Goal: Task Accomplishment & Management: Manage account settings

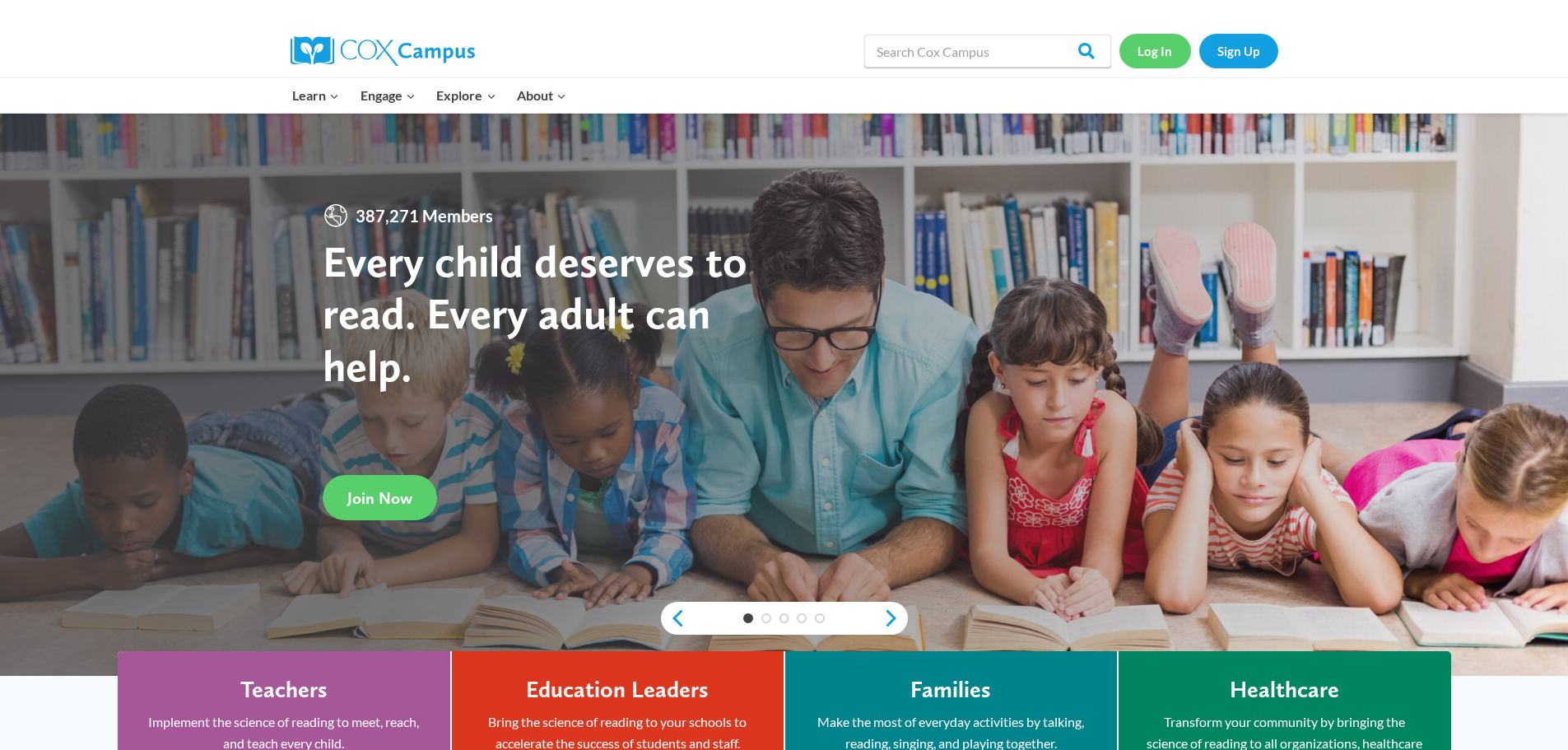
click at [1156, 50] on link "Log In" at bounding box center [1155, 50] width 71 height 34
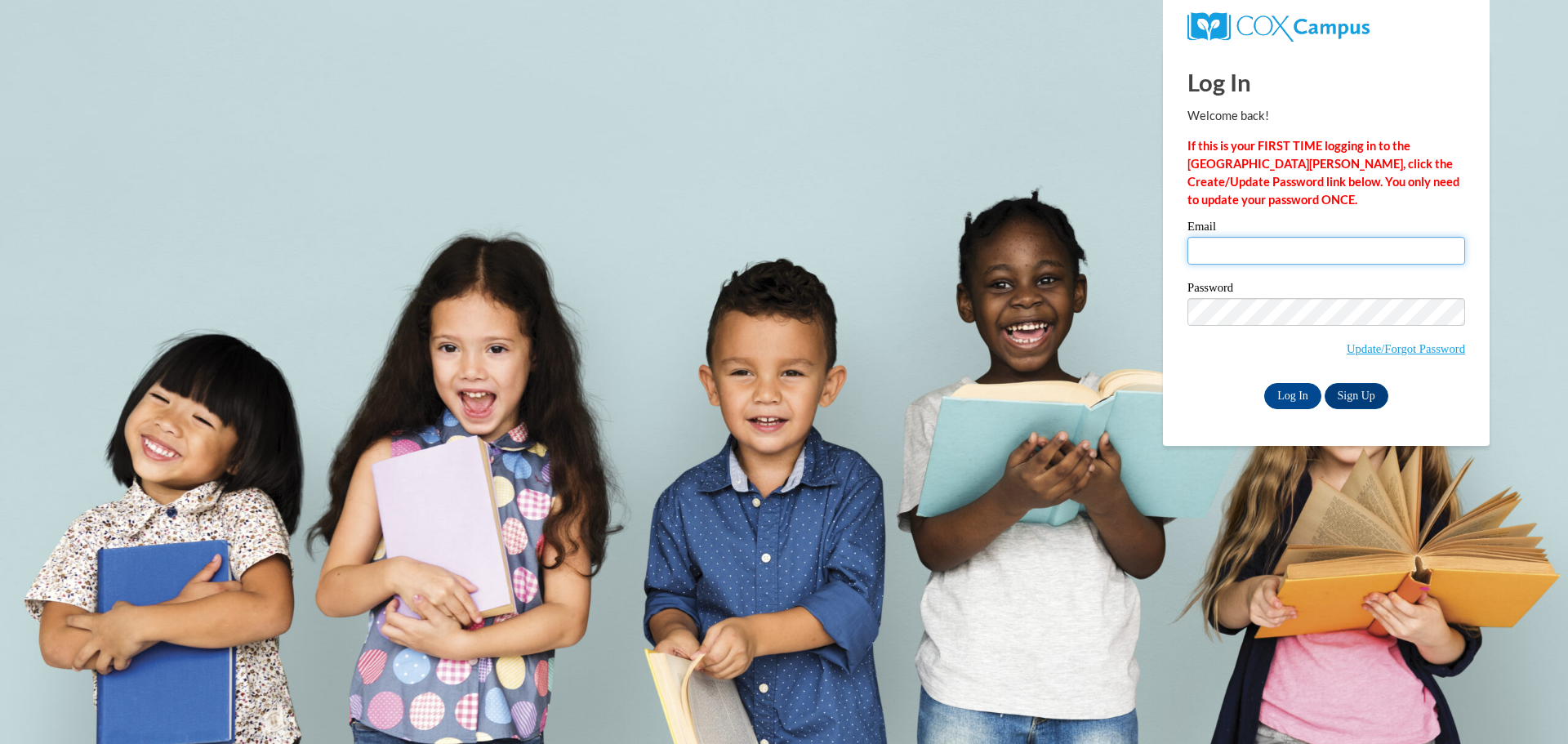
click at [1238, 253] on input "Email" at bounding box center [1326, 250] width 277 height 28
type input "patriciacrisler.pc@outlook.com"
click at [1275, 383] on input "Log In" at bounding box center [1292, 396] width 57 height 26
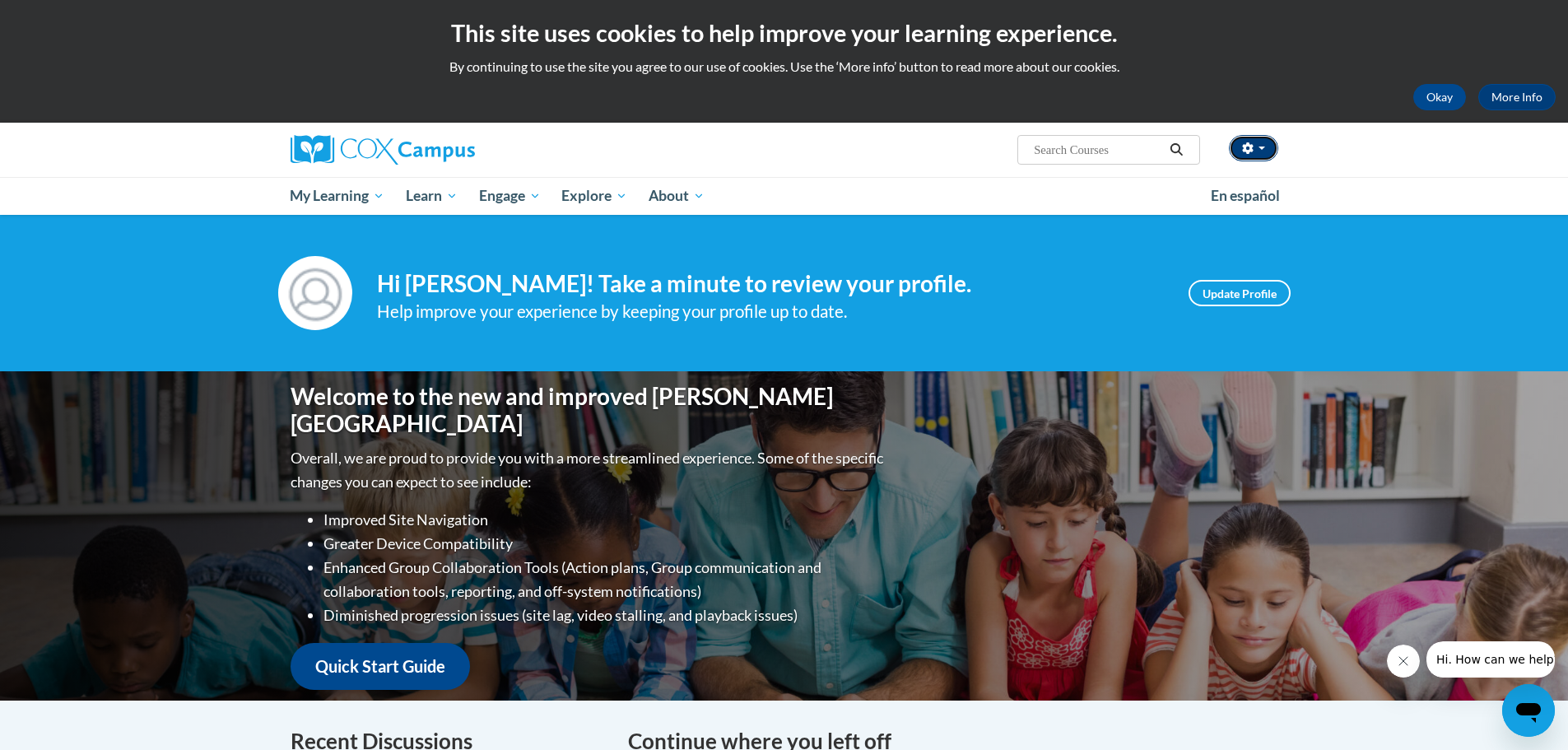
click at [1244, 139] on button "button" at bounding box center [1254, 148] width 49 height 26
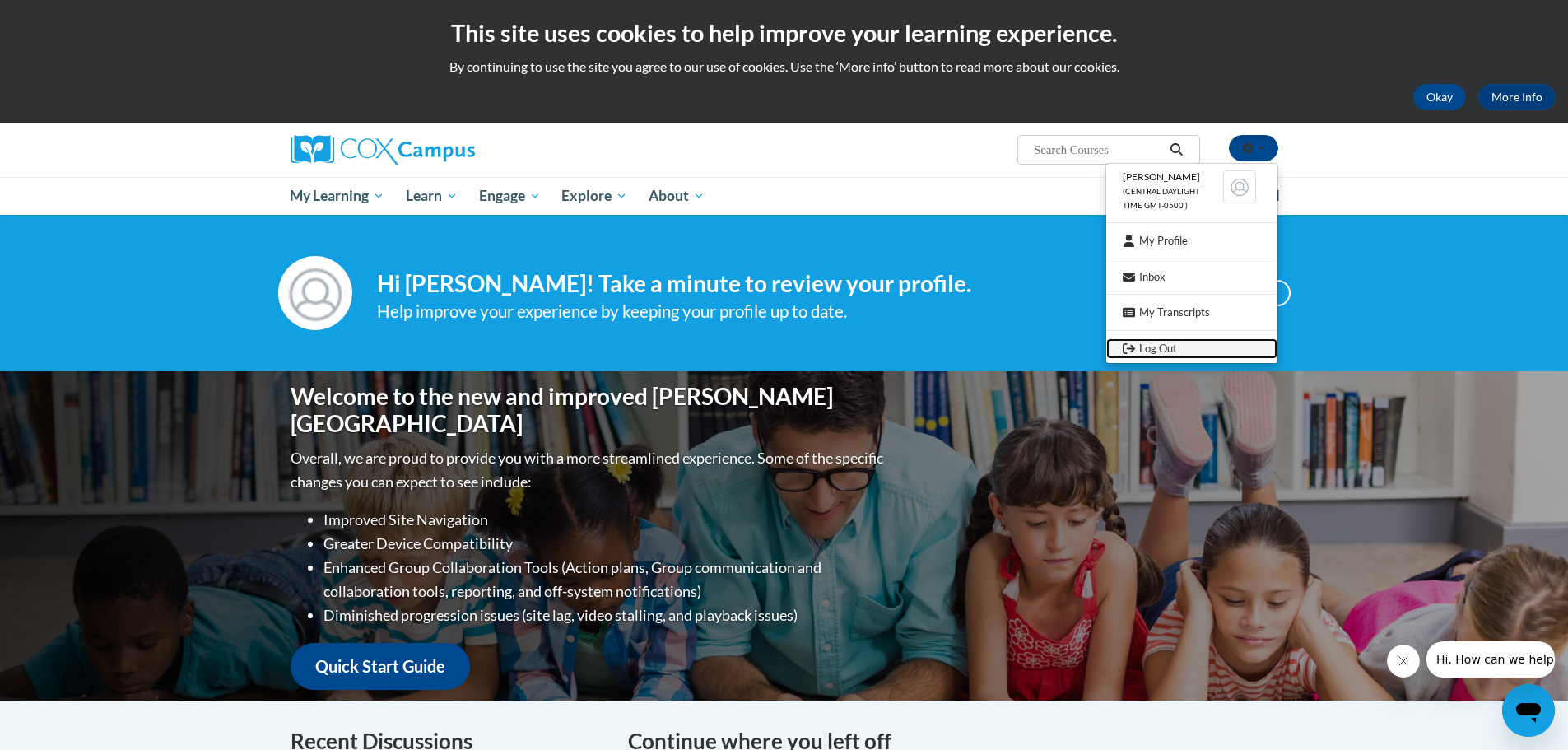
click at [1127, 346] on icon "Logout" at bounding box center [1130, 349] width 13 height 13
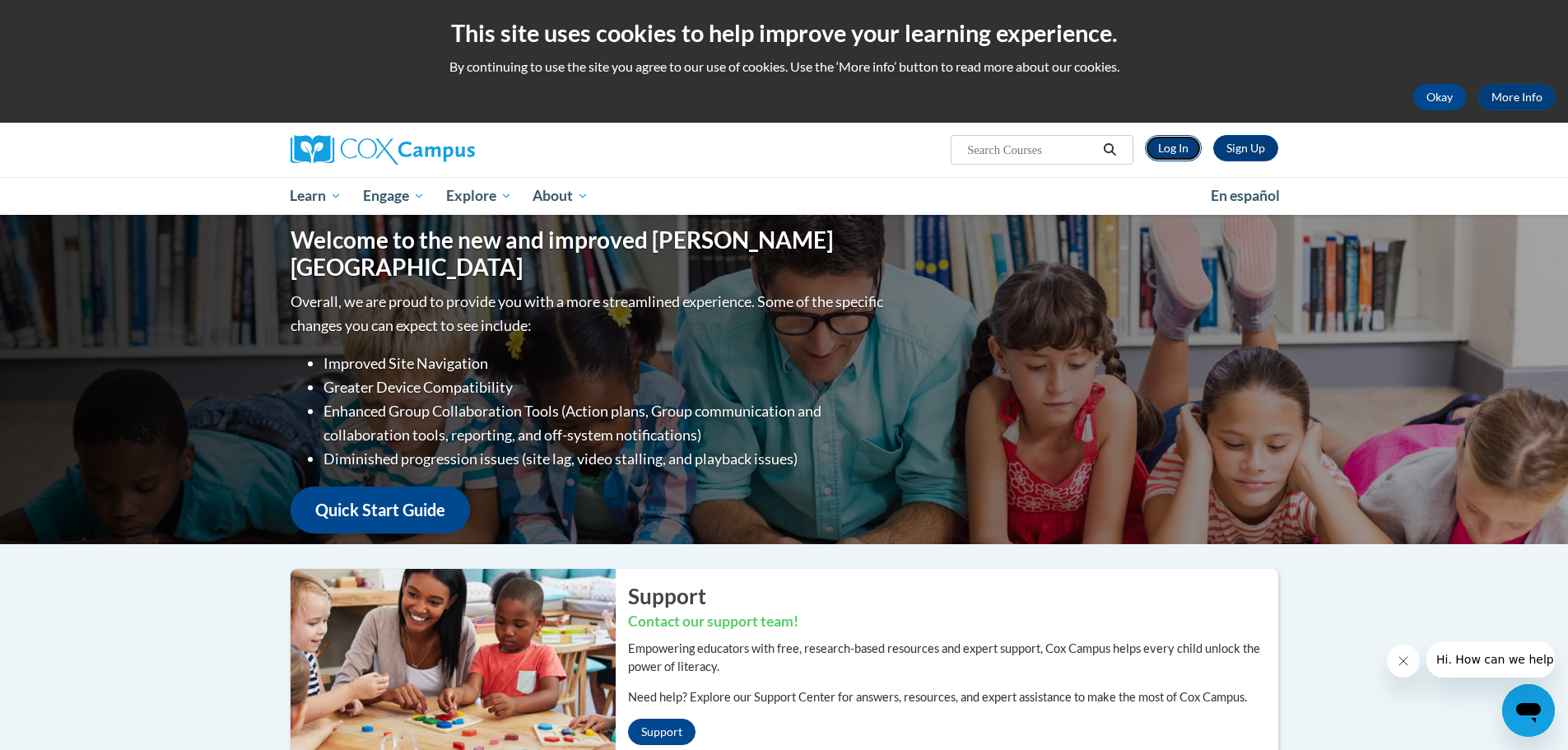
click at [1173, 150] on link "Log In" at bounding box center [1173, 148] width 57 height 26
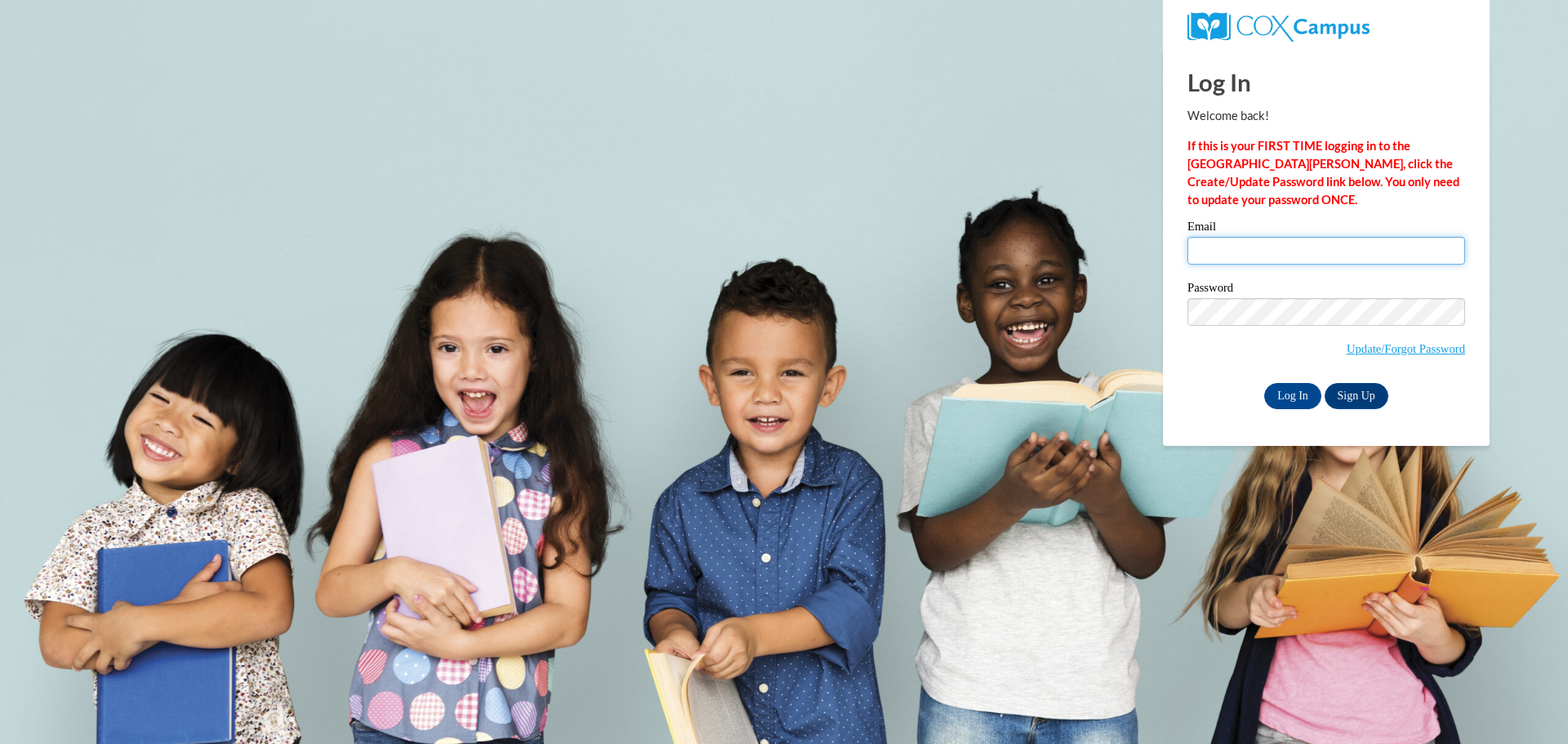
click at [1247, 251] on input "Email" at bounding box center [1326, 250] width 277 height 28
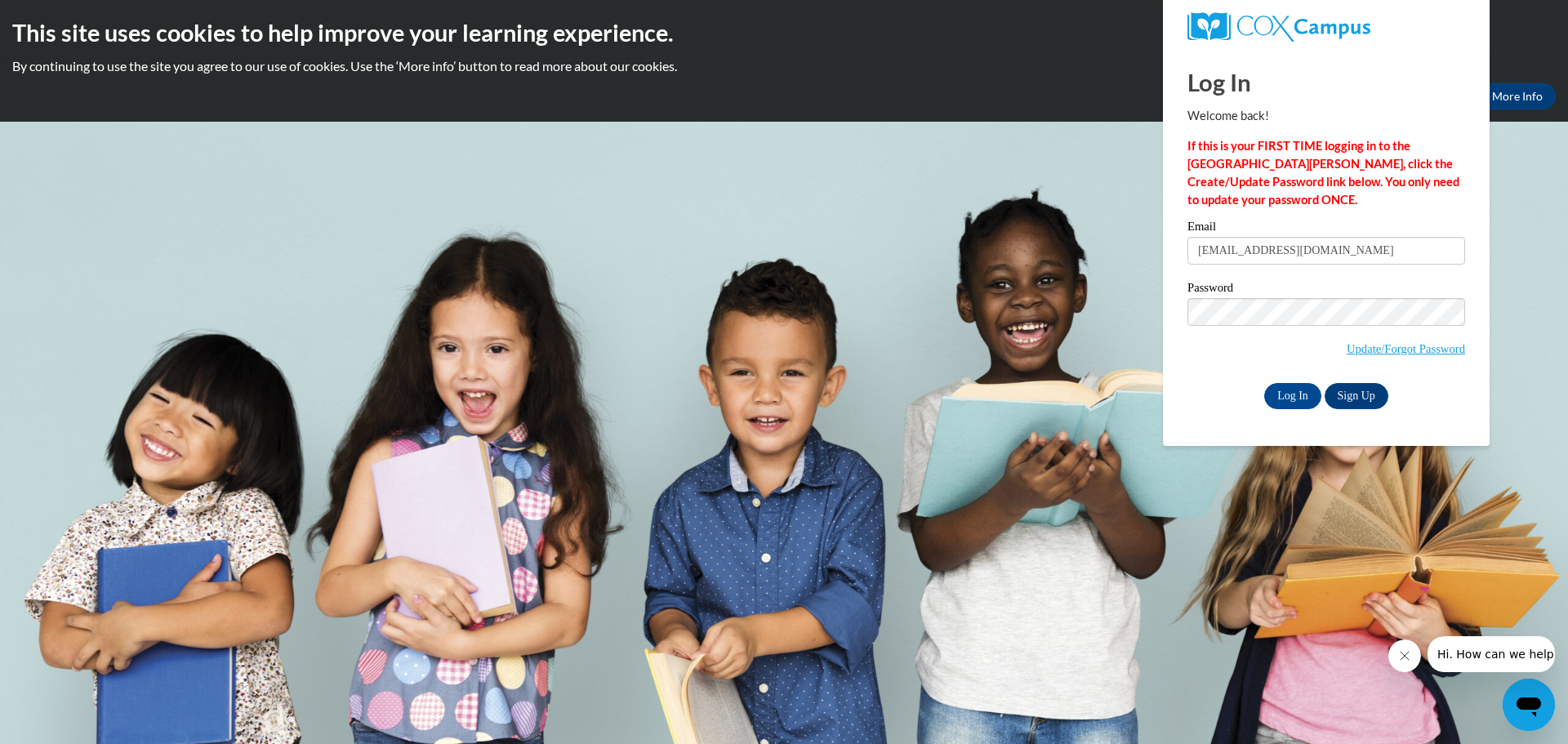
click at [1355, 245] on input "patriciacrisler.pc@outlook.com" at bounding box center [1326, 250] width 277 height 28
type input "latonia2016@gmail.com"
click at [1284, 392] on input "Log In" at bounding box center [1292, 396] width 57 height 26
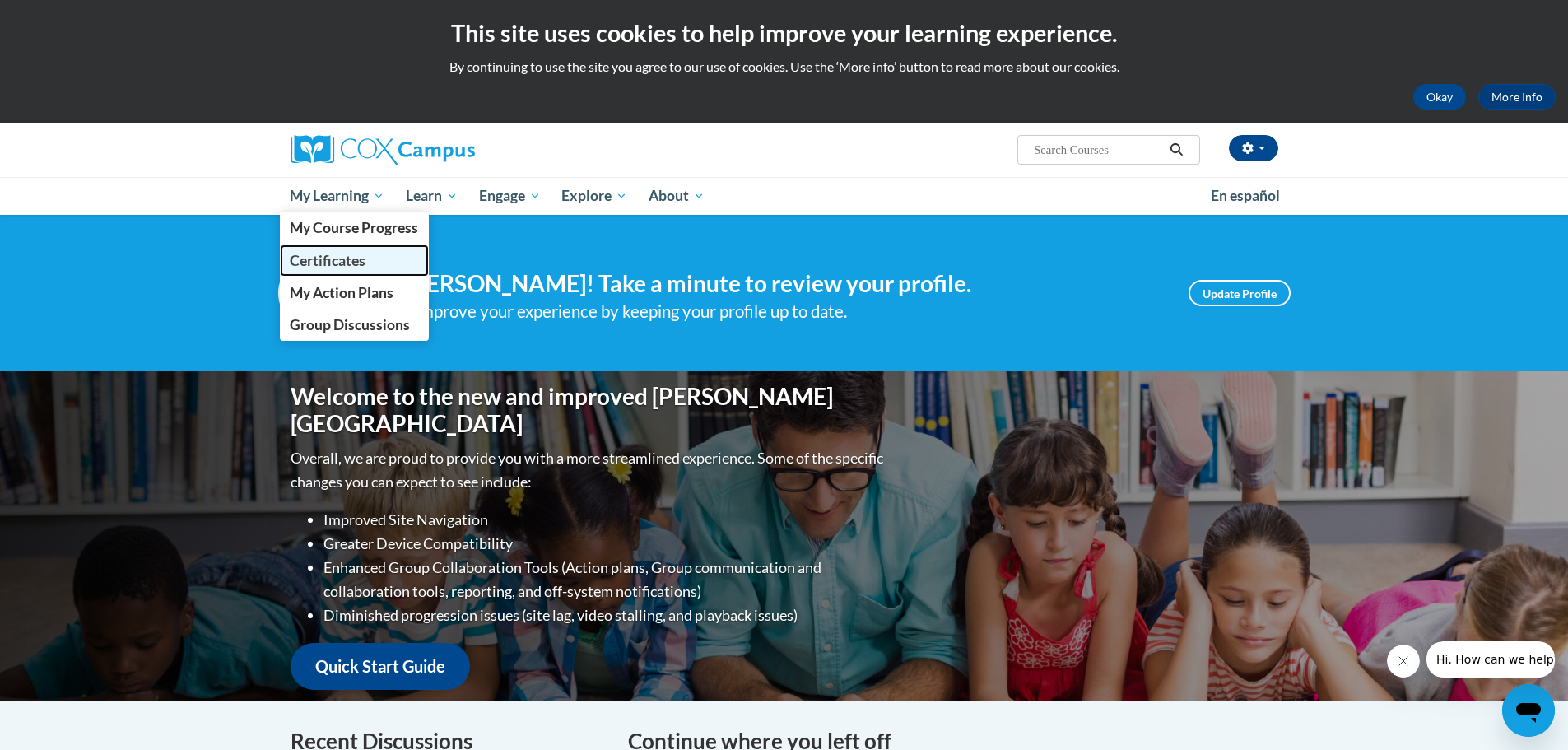
click at [297, 255] on span "Certificates" at bounding box center [327, 260] width 76 height 17
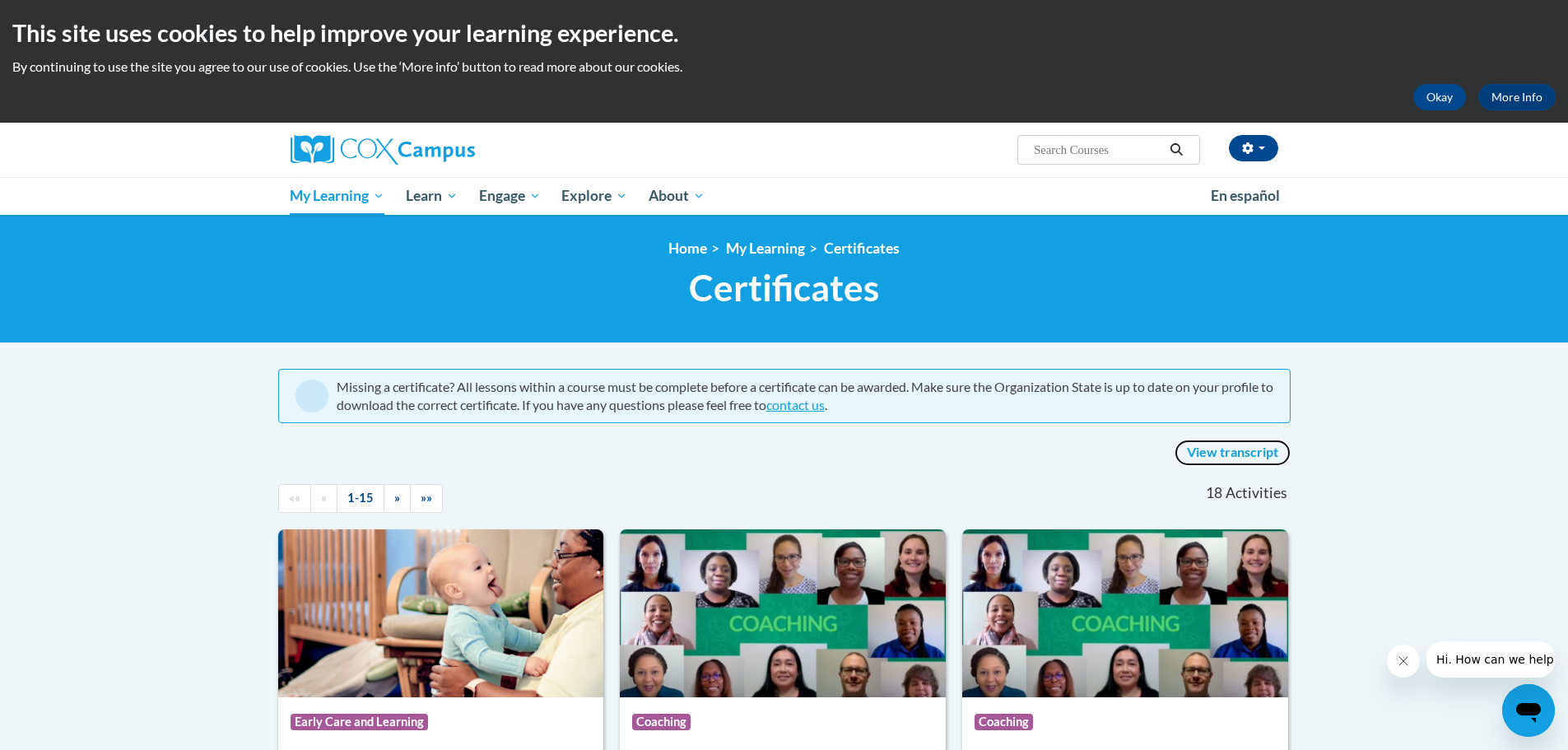
click at [1249, 450] on link "View transcript" at bounding box center [1232, 452] width 116 height 26
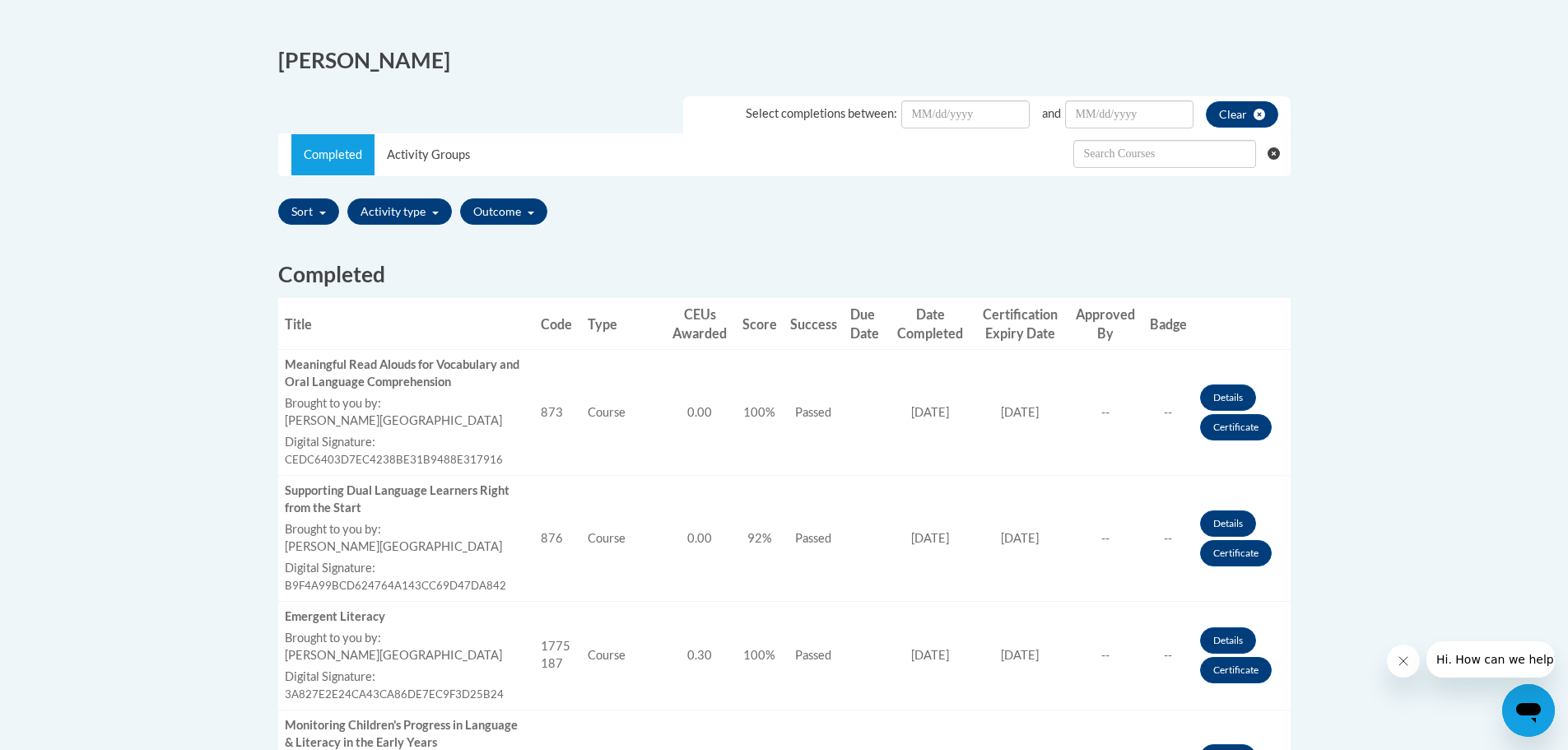
scroll to position [412, 0]
click at [1225, 427] on link "Certificate" at bounding box center [1236, 427] width 71 height 26
click at [1204, 551] on link "Certificate" at bounding box center [1236, 552] width 71 height 26
click at [1399, 660] on icon "Close message from company" at bounding box center [1403, 661] width 13 height 13
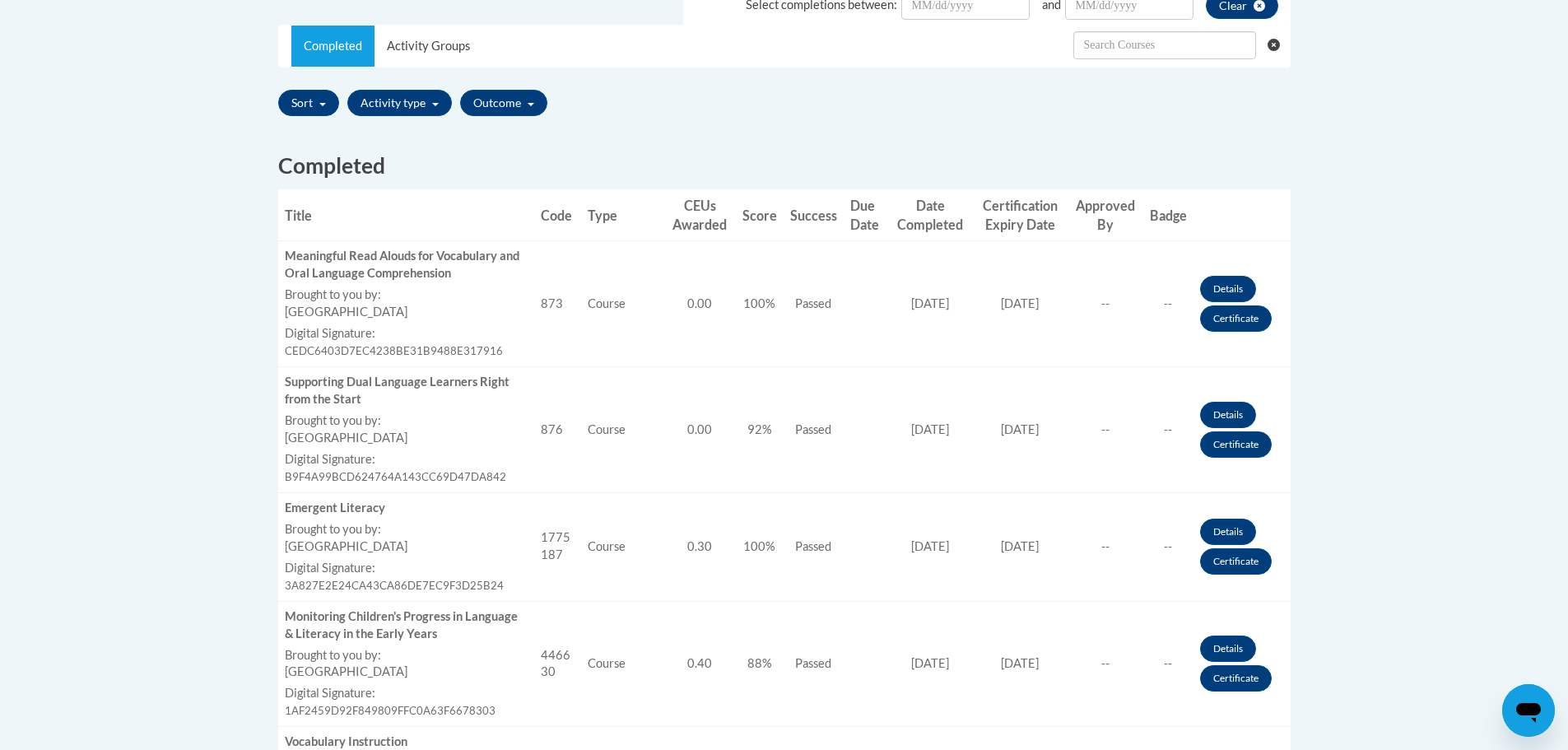
scroll to position [659, 0]
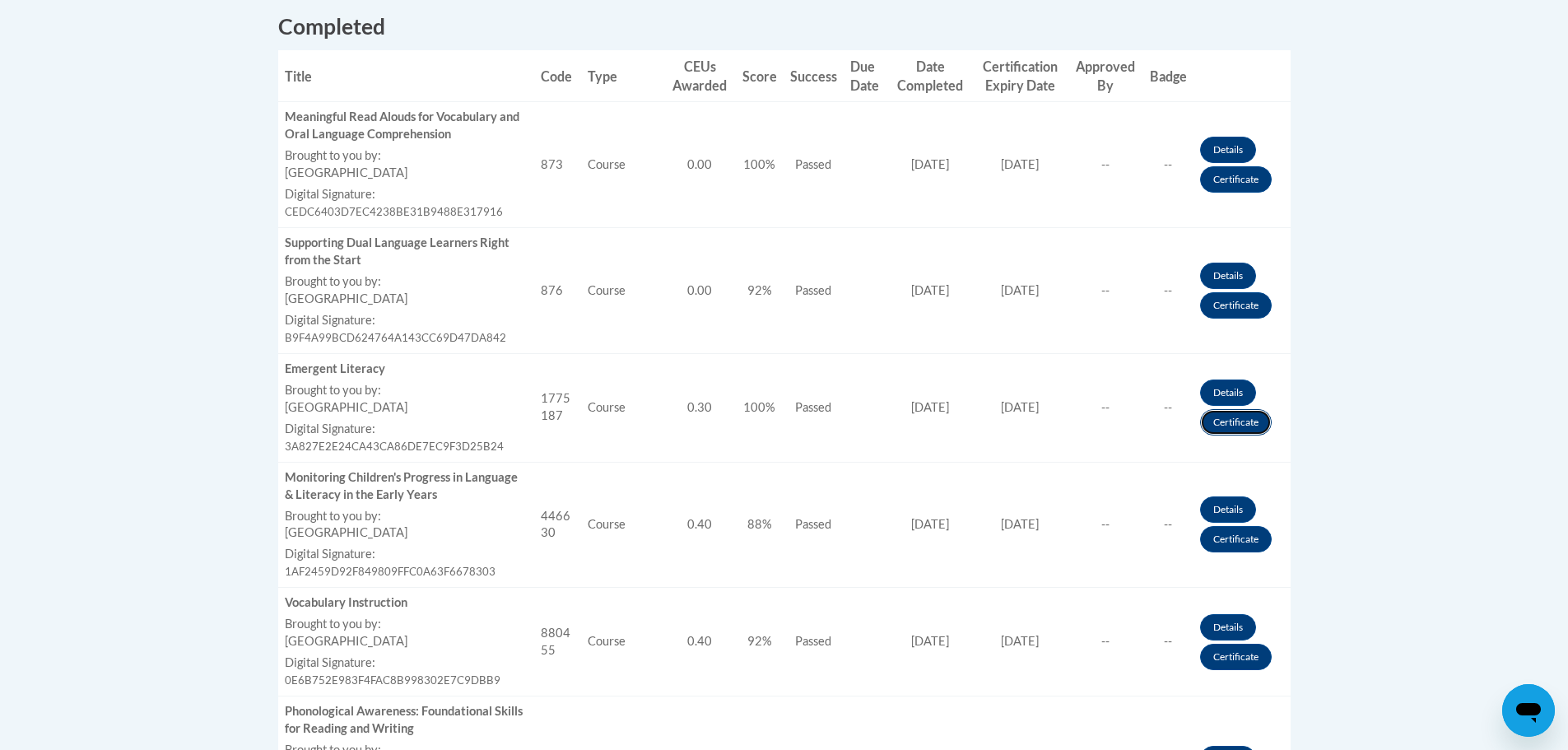
click at [1204, 425] on link "Certificate" at bounding box center [1236, 422] width 71 height 26
click at [1224, 540] on link "Certificate" at bounding box center [1236, 539] width 71 height 26
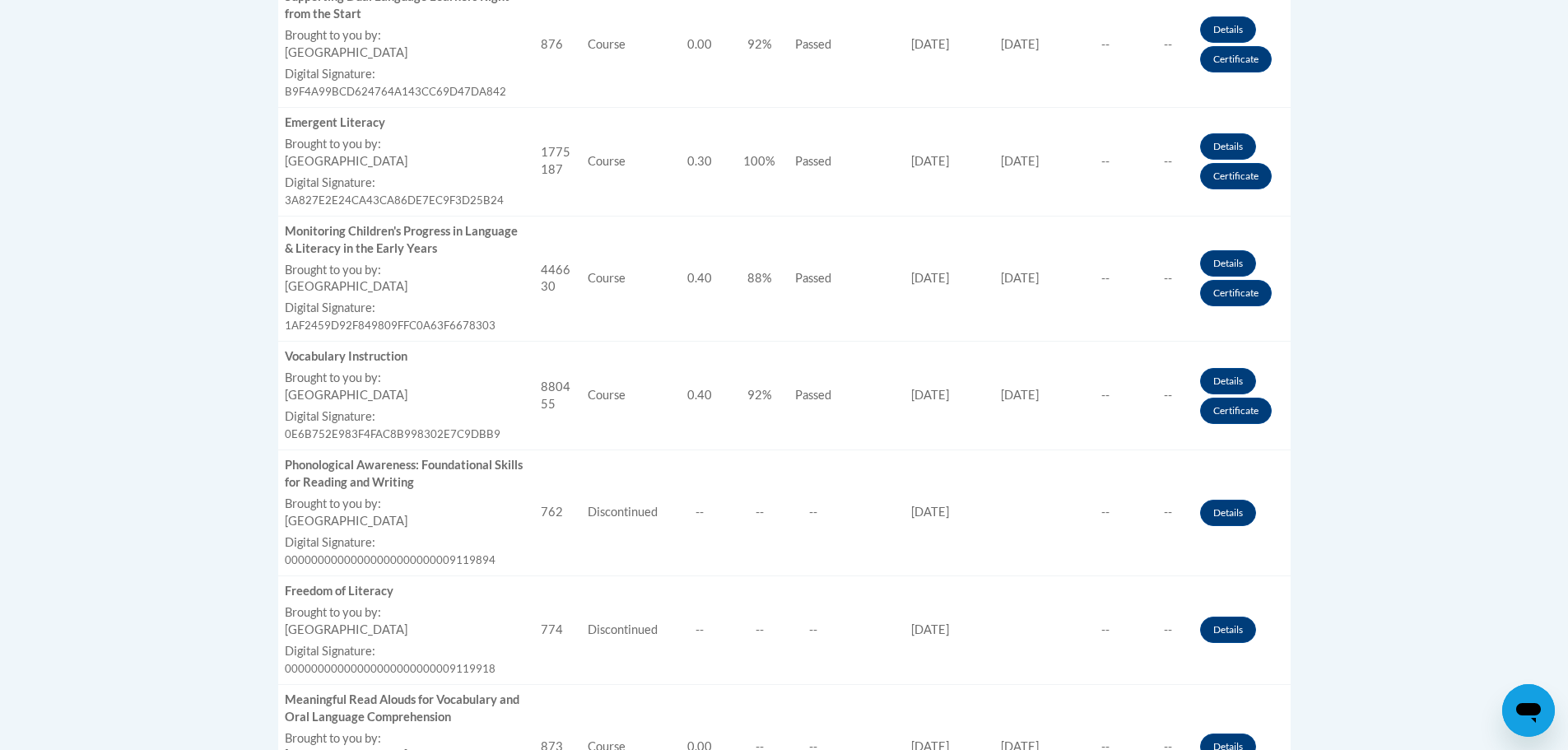
scroll to position [906, 0]
click at [1248, 411] on link "Certificate" at bounding box center [1236, 409] width 71 height 26
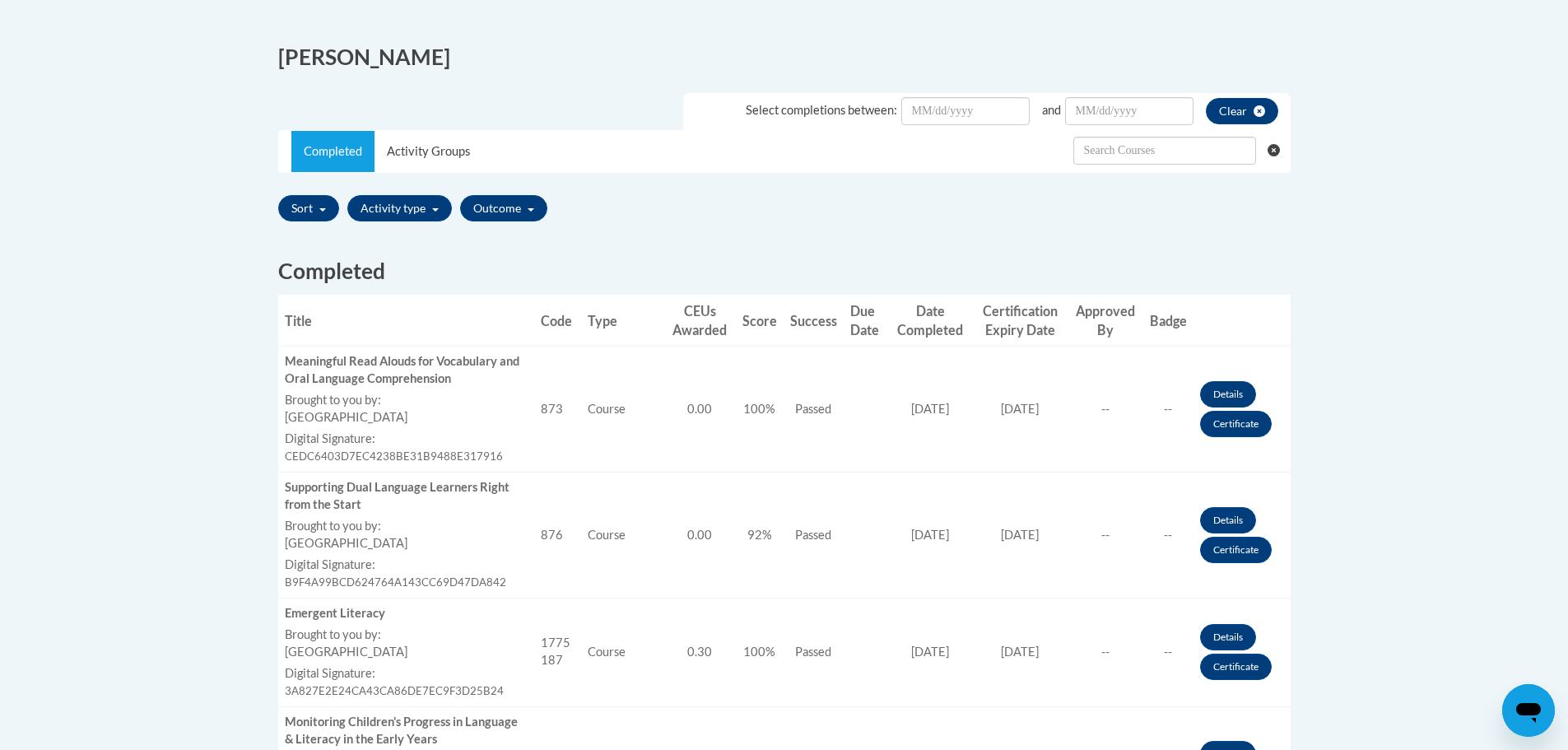
scroll to position [411, 0]
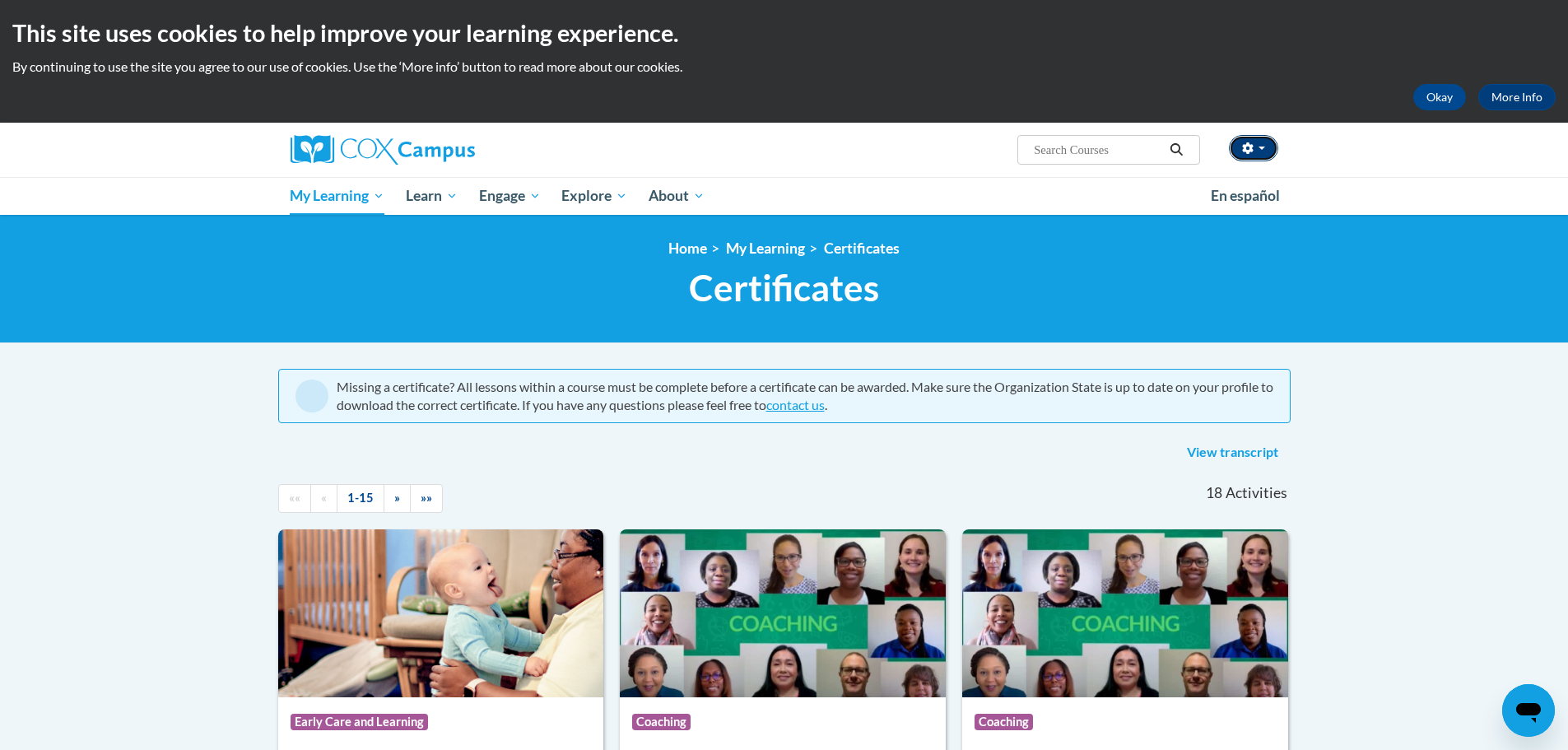
click at [1259, 147] on span "button" at bounding box center [1261, 148] width 6 height 4
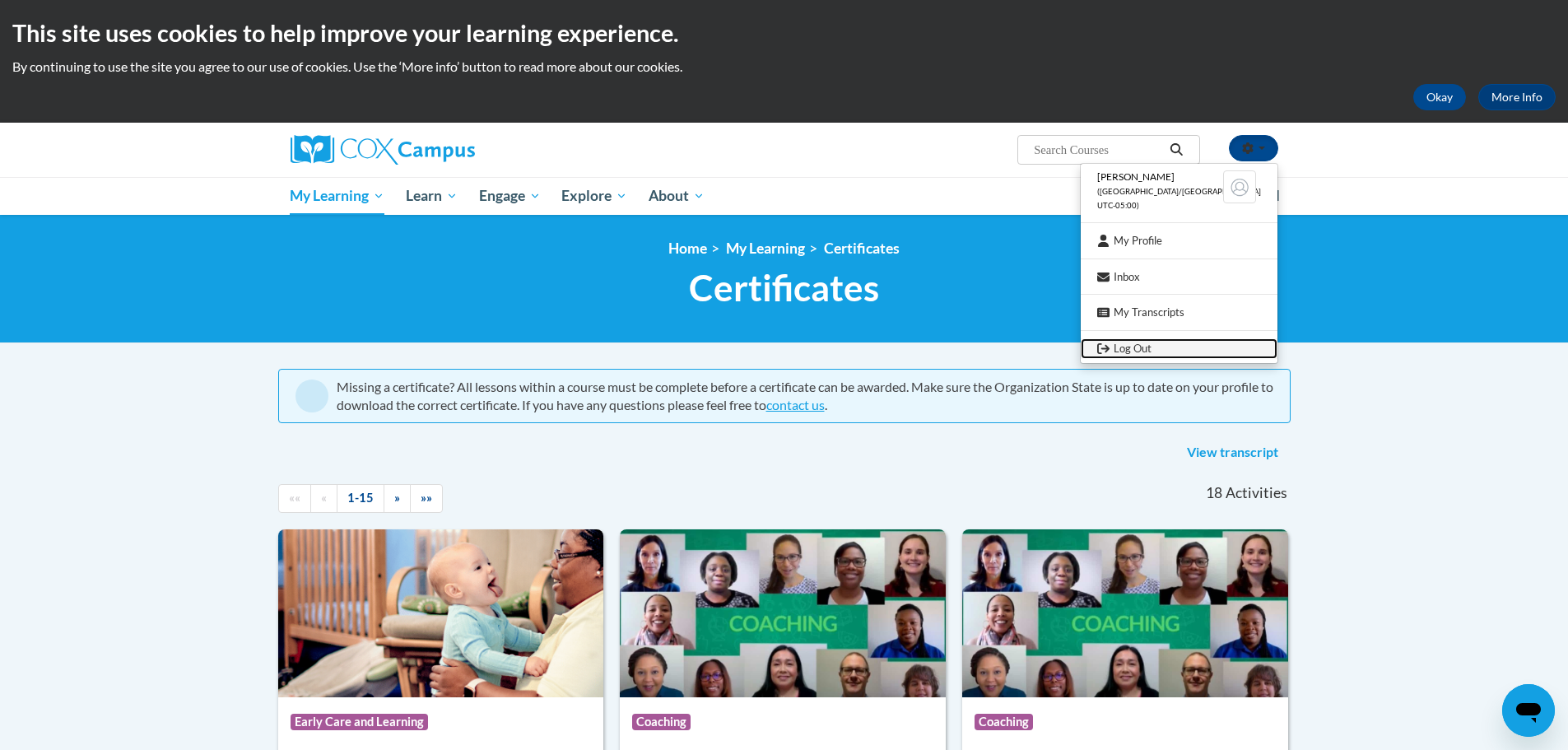
click at [1208, 349] on link "Log Out" at bounding box center [1179, 348] width 196 height 21
